Goal: Task Accomplishment & Management: Use online tool/utility

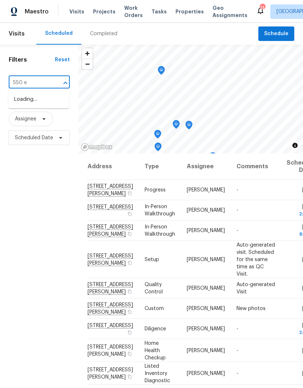
type input "550 e"
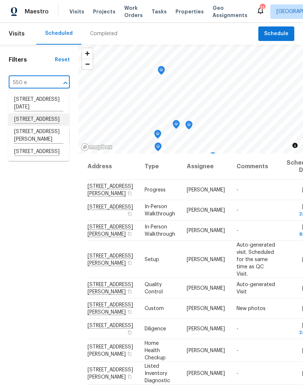
click at [30, 126] on li "[STREET_ADDRESS]" at bounding box center [38, 120] width 61 height 12
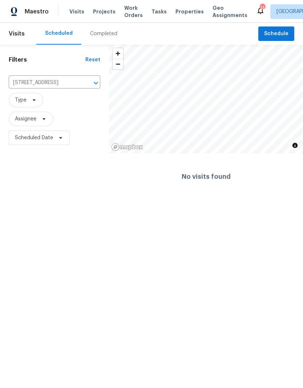
click at [85, 79] on button "Clear" at bounding box center [86, 83] width 10 height 10
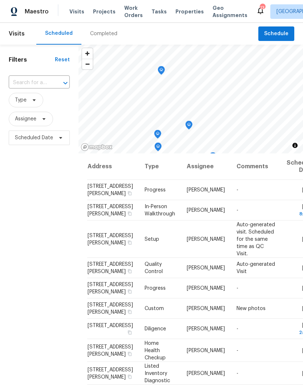
click at [22, 81] on input "text" at bounding box center [29, 82] width 41 height 11
type input "550 e"
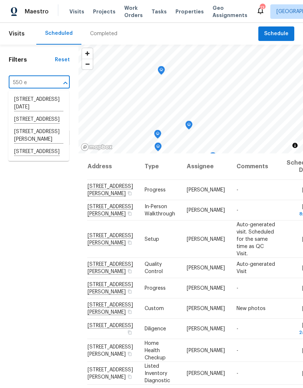
click at [25, 158] on li "[STREET_ADDRESS]" at bounding box center [38, 152] width 61 height 12
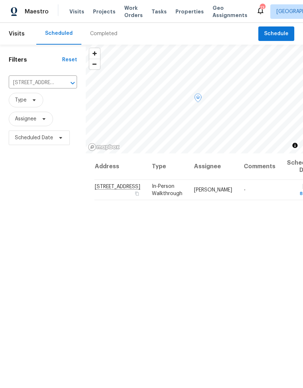
click at [0, 0] on icon at bounding box center [0, 0] width 0 height 0
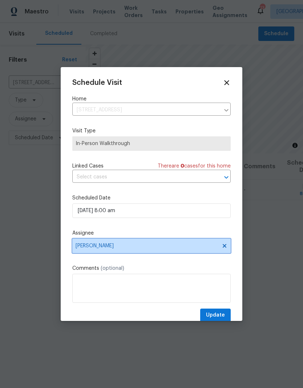
click at [151, 249] on span "[PERSON_NAME]" at bounding box center [146, 246] width 142 height 6
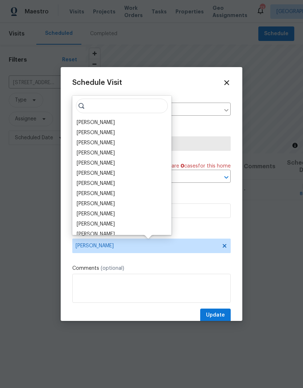
click at [89, 144] on div "[PERSON_NAME]" at bounding box center [96, 142] width 38 height 7
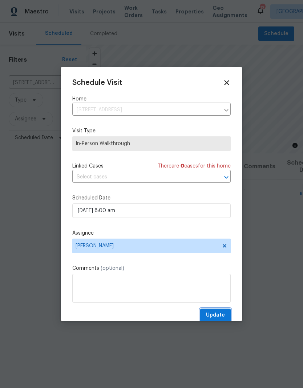
click at [218, 312] on button "Update" at bounding box center [215, 315] width 30 height 13
